Goal: Find specific page/section: Find specific page/section

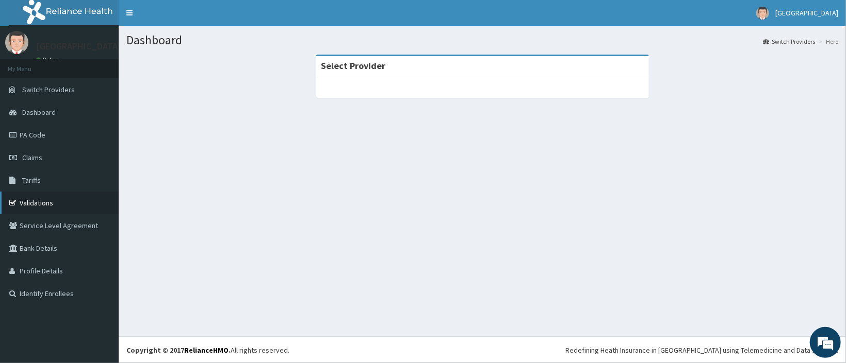
click at [55, 200] on link "Validations" at bounding box center [59, 203] width 119 height 23
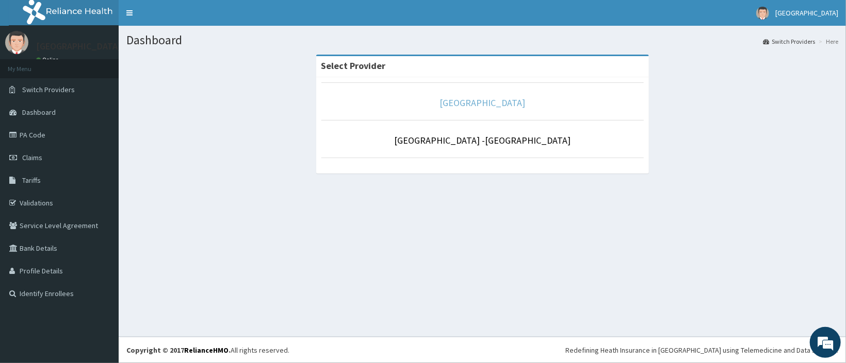
click at [494, 100] on link "[GEOGRAPHIC_DATA]" at bounding box center [482, 103] width 86 height 12
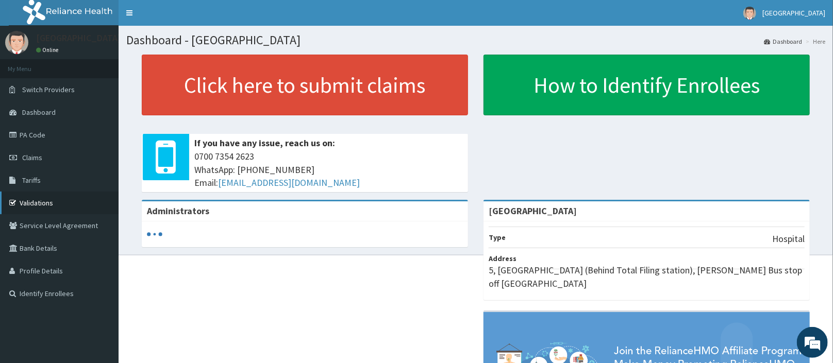
click at [24, 199] on link "Validations" at bounding box center [59, 203] width 119 height 23
